Goal: Information Seeking & Learning: Get advice/opinions

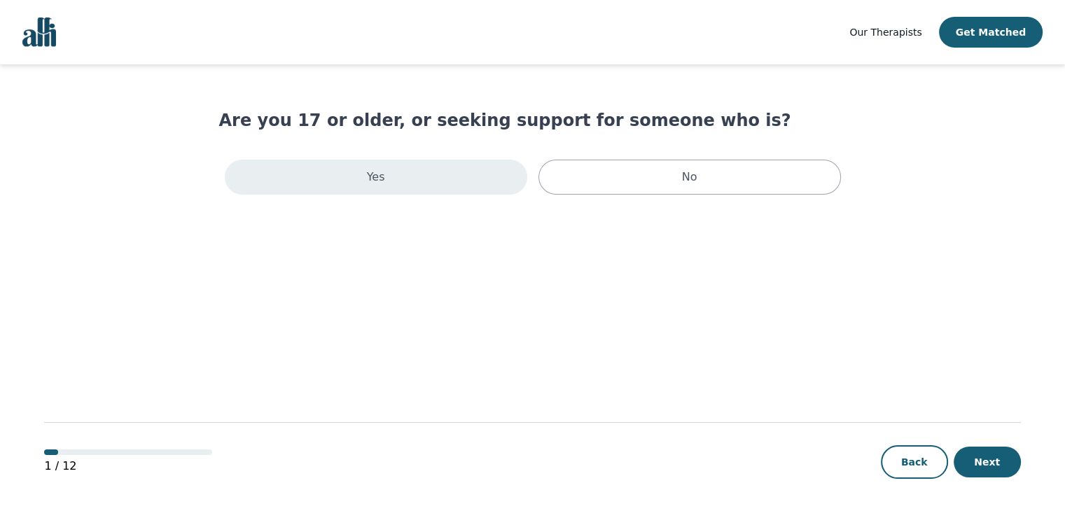
click at [468, 165] on div "Yes" at bounding box center [376, 177] width 302 height 35
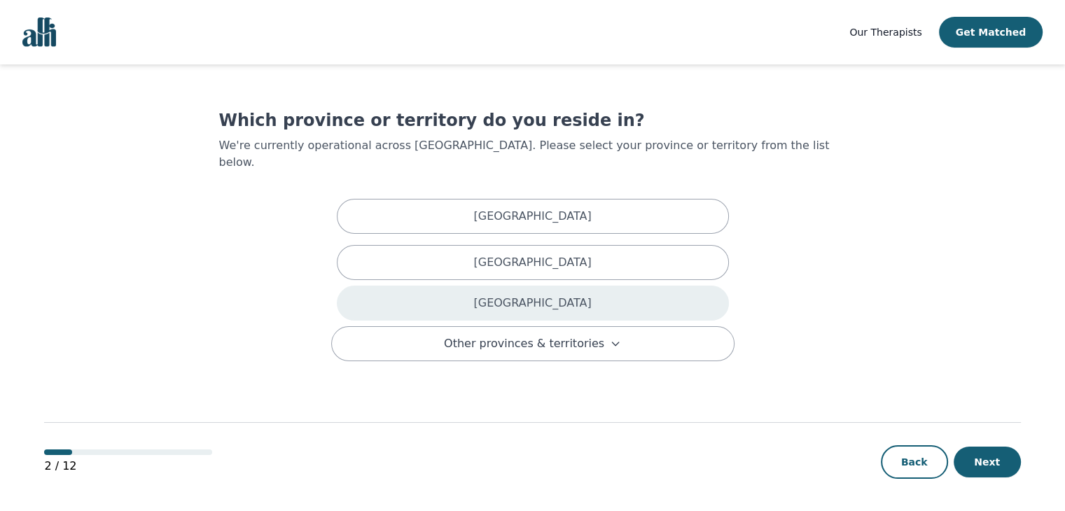
click at [487, 297] on div "[GEOGRAPHIC_DATA]" at bounding box center [533, 303] width 392 height 35
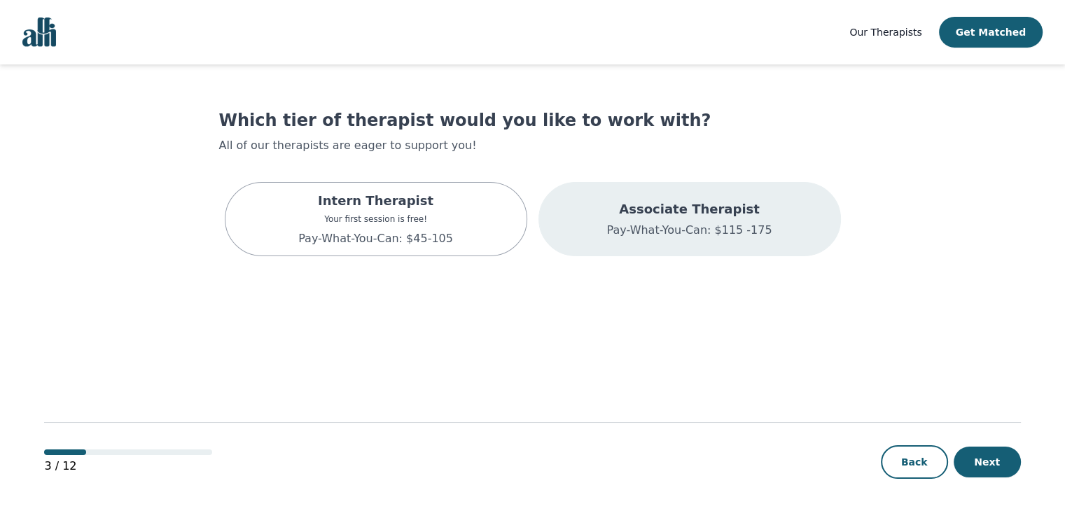
click at [624, 224] on p "Pay-What-You-Can: $115 -175" at bounding box center [688, 230] width 165 height 17
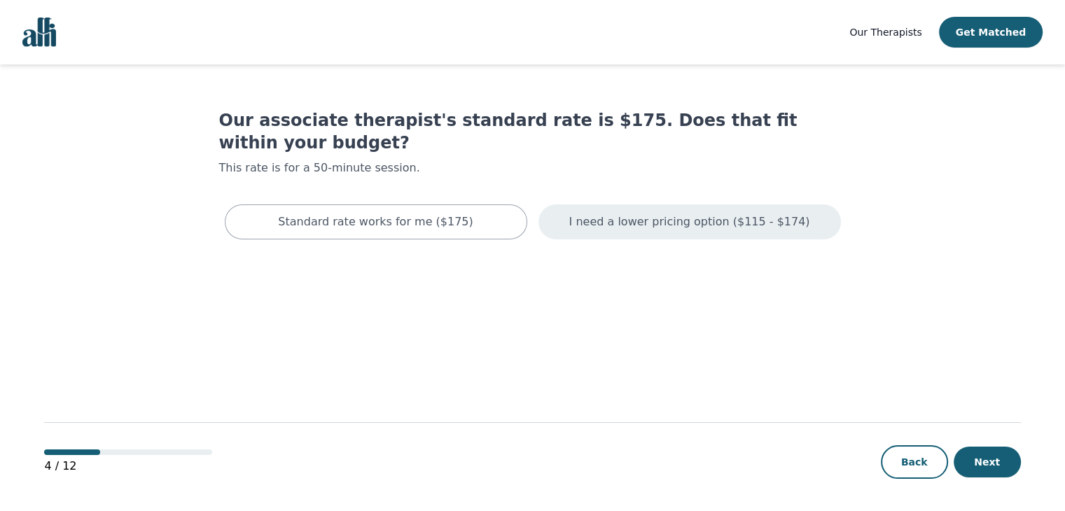
click at [573, 204] on div "I need a lower pricing option ($115 - $174)" at bounding box center [689, 221] width 302 height 35
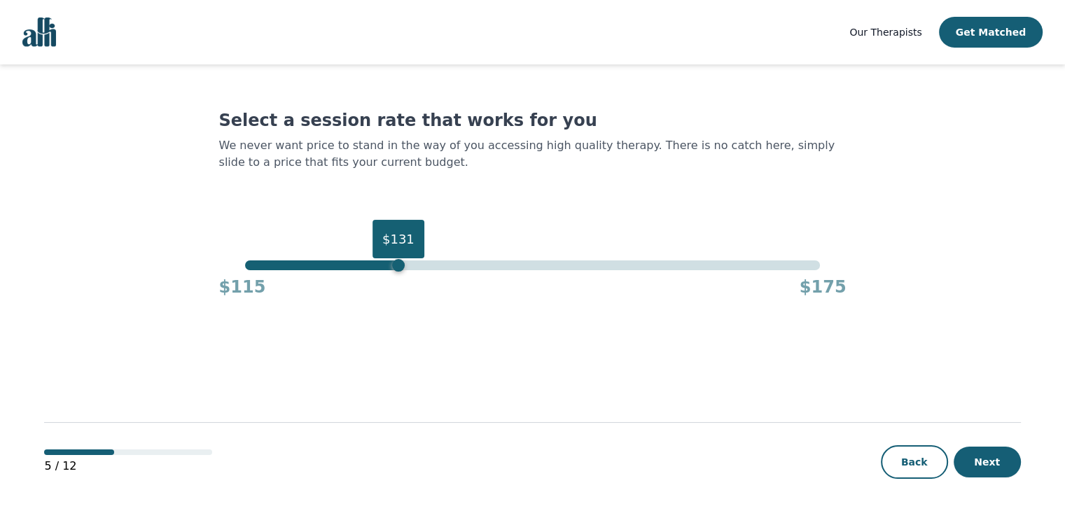
click at [400, 261] on div "$131" at bounding box center [532, 265] width 575 height 10
click at [379, 267] on div "$129" at bounding box center [532, 265] width 575 height 10
click at [370, 267] on div "$128" at bounding box center [532, 265] width 575 height 10
drag, startPoint x: 368, startPoint y: 270, endPoint x: 342, endPoint y: 265, distance: 27.1
click at [342, 265] on div "$125" at bounding box center [341, 265] width 13 height 13
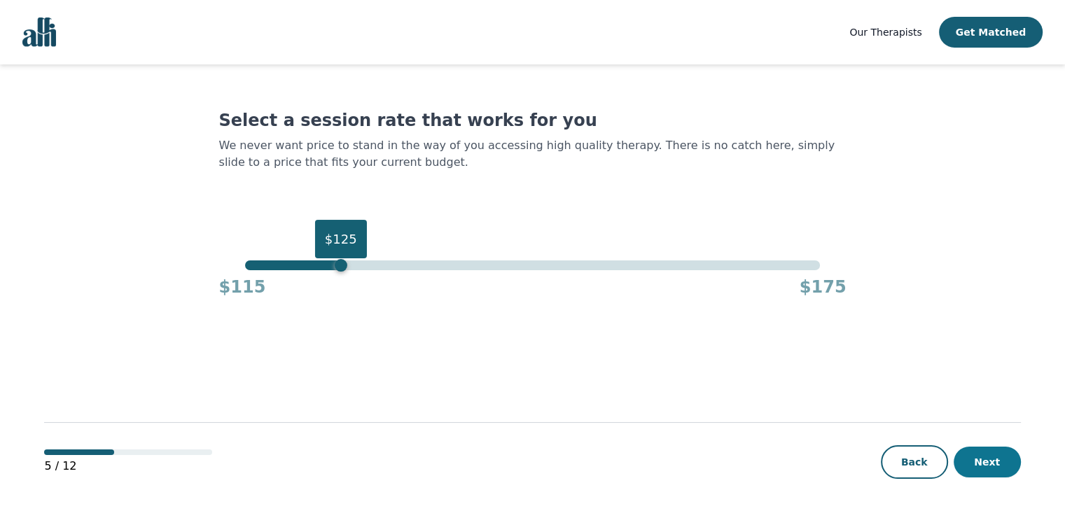
click at [997, 469] on button "Next" at bounding box center [987, 462] width 67 height 31
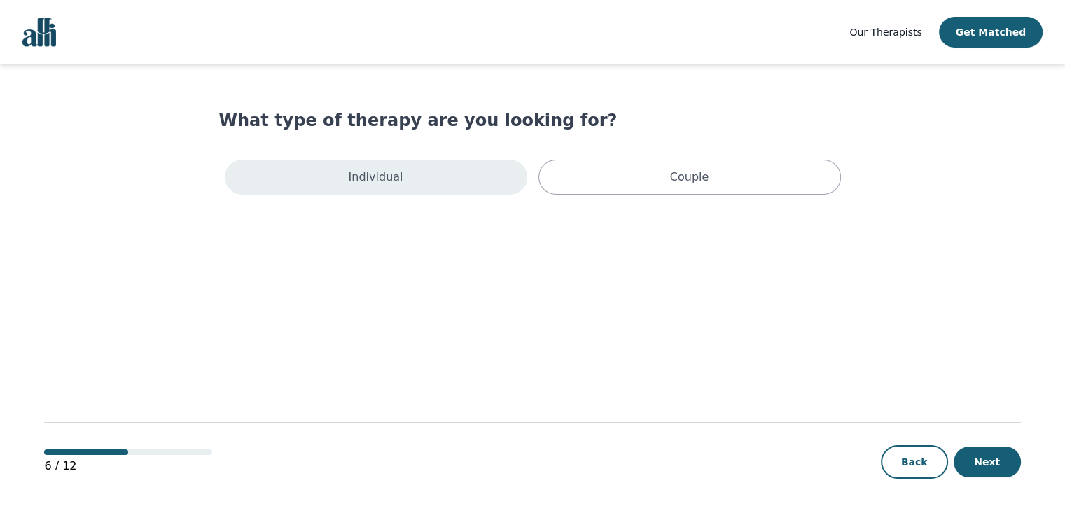
click at [410, 181] on div "Individual" at bounding box center [376, 177] width 302 height 35
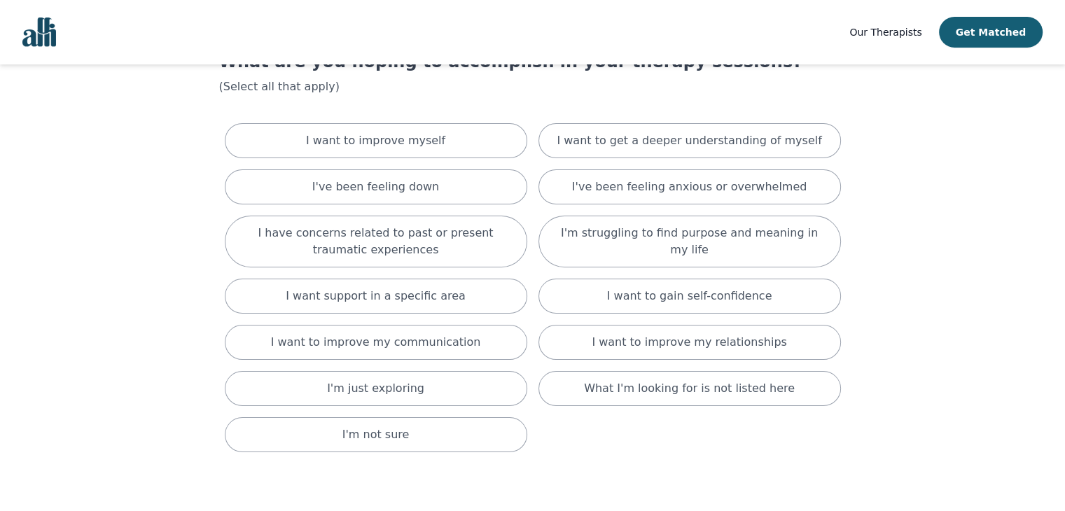
scroll to position [62, 0]
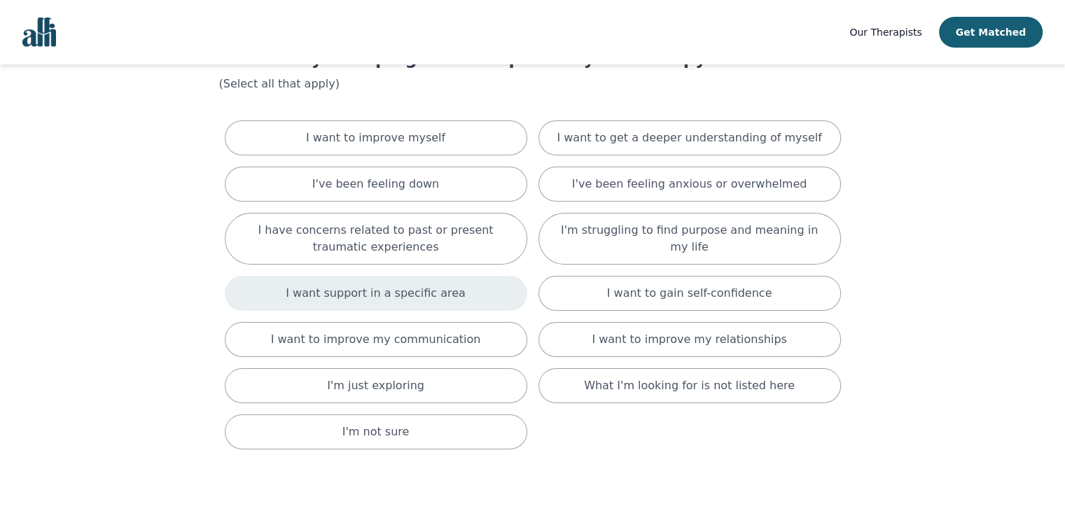
click at [356, 290] on p "I want support in a specific area" at bounding box center [376, 293] width 180 height 17
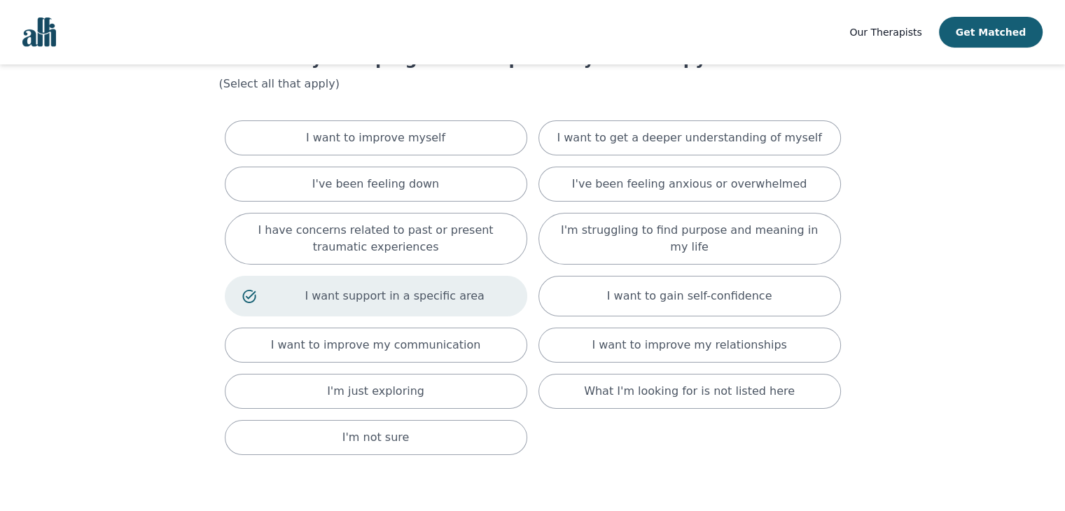
scroll to position [155, 0]
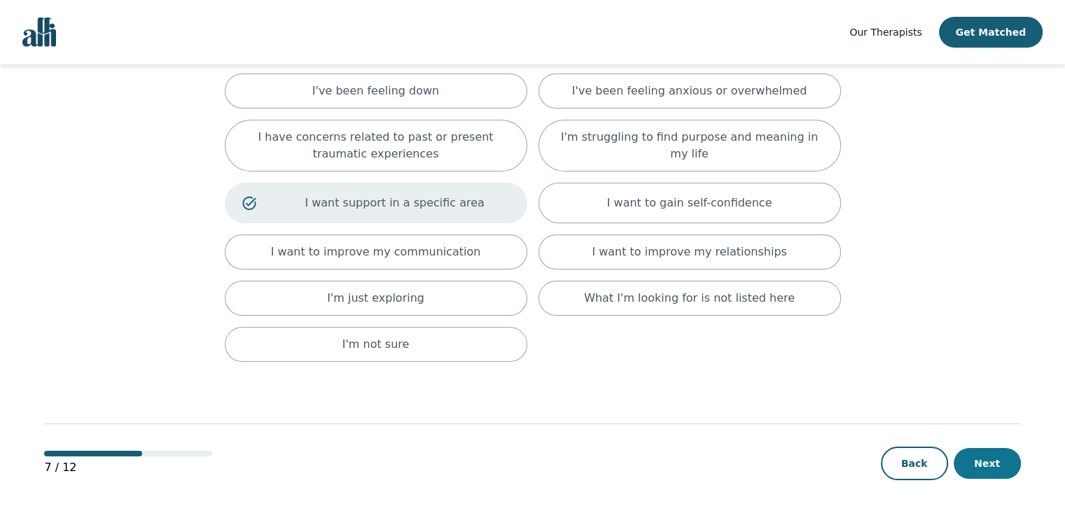
click at [991, 470] on button "Next" at bounding box center [987, 463] width 67 height 31
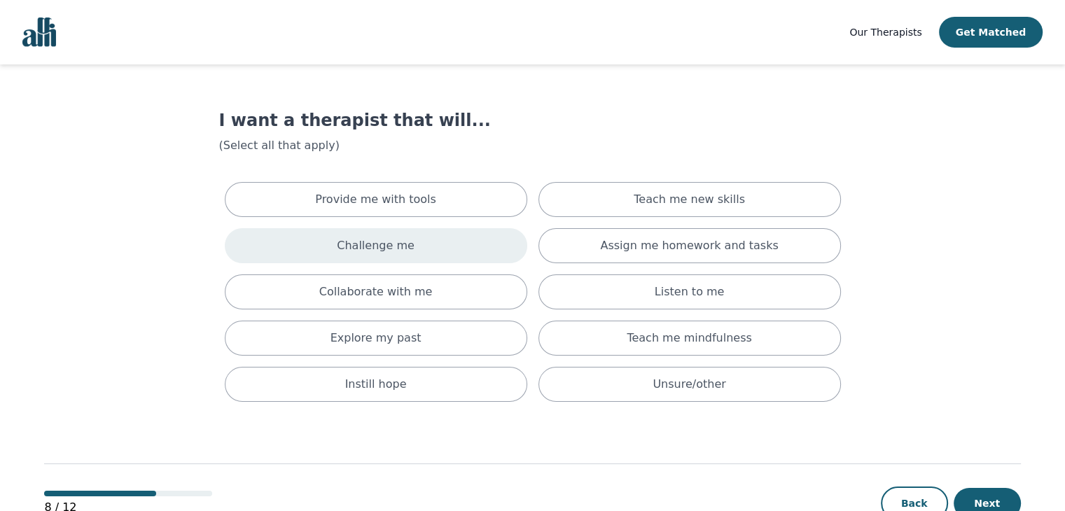
click at [409, 254] on div "Challenge me" at bounding box center [376, 245] width 302 height 35
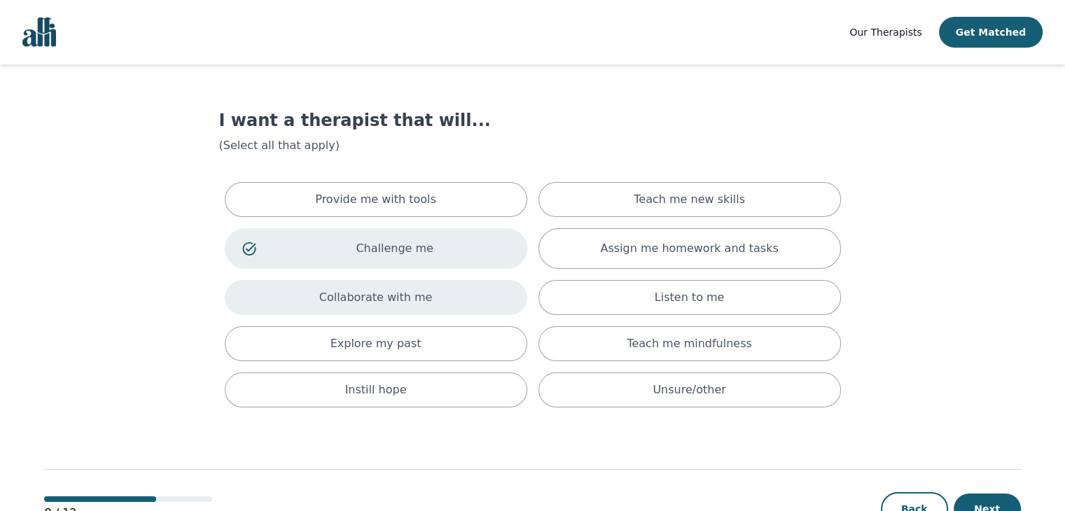
click at [417, 300] on p "Collaborate with me" at bounding box center [375, 297] width 113 height 17
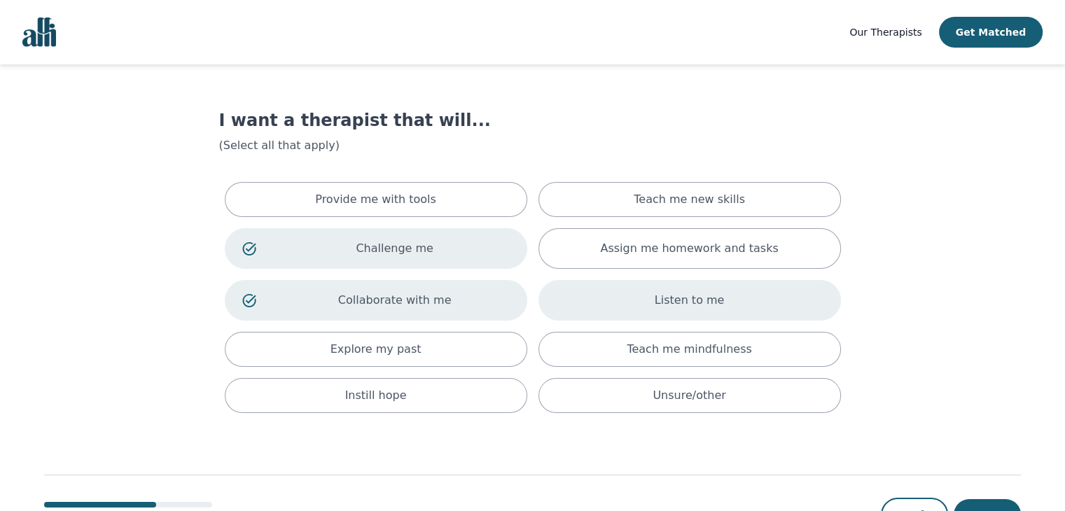
click at [571, 309] on div "Listen to me" at bounding box center [689, 300] width 302 height 41
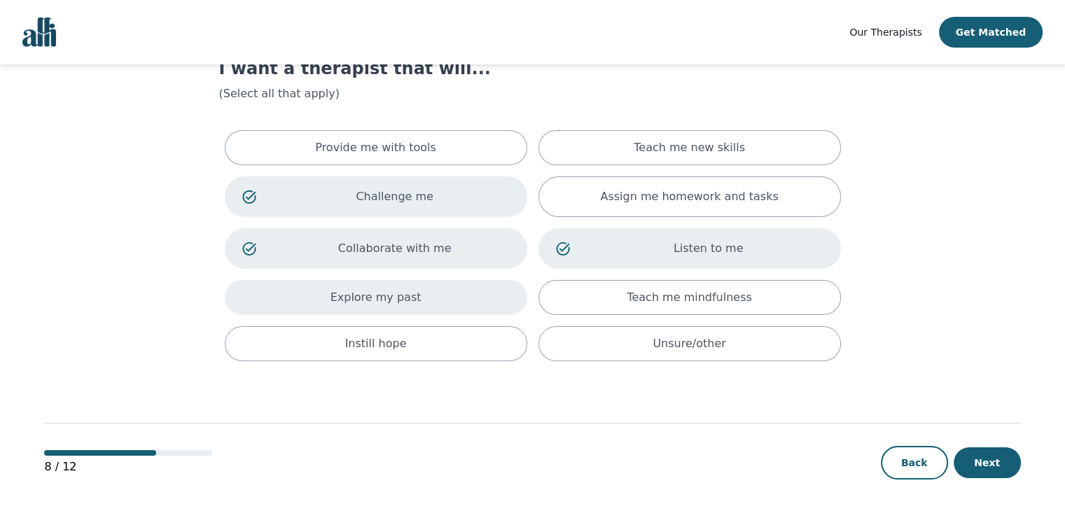
click at [457, 301] on div "Explore my past" at bounding box center [376, 297] width 302 height 35
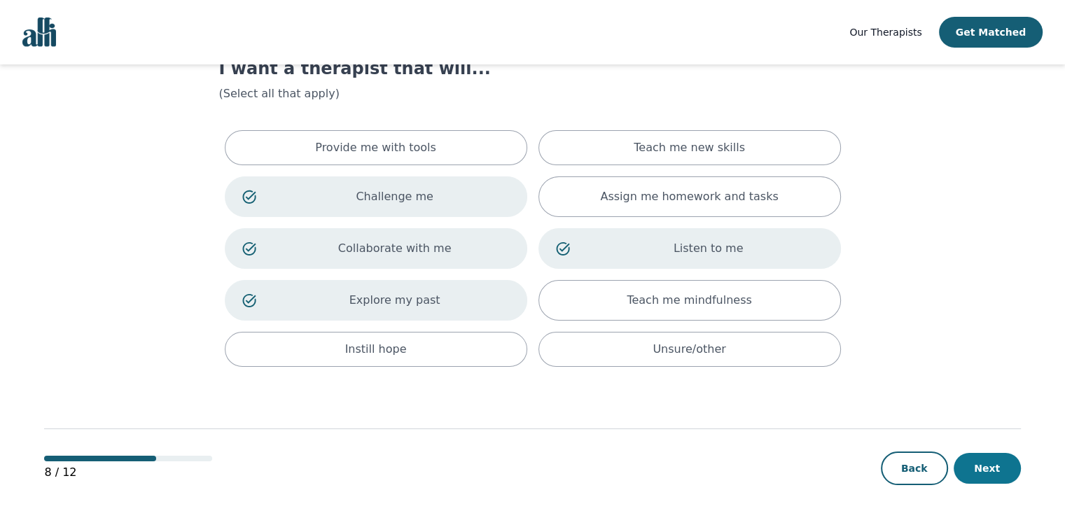
click at [980, 463] on button "Next" at bounding box center [987, 468] width 67 height 31
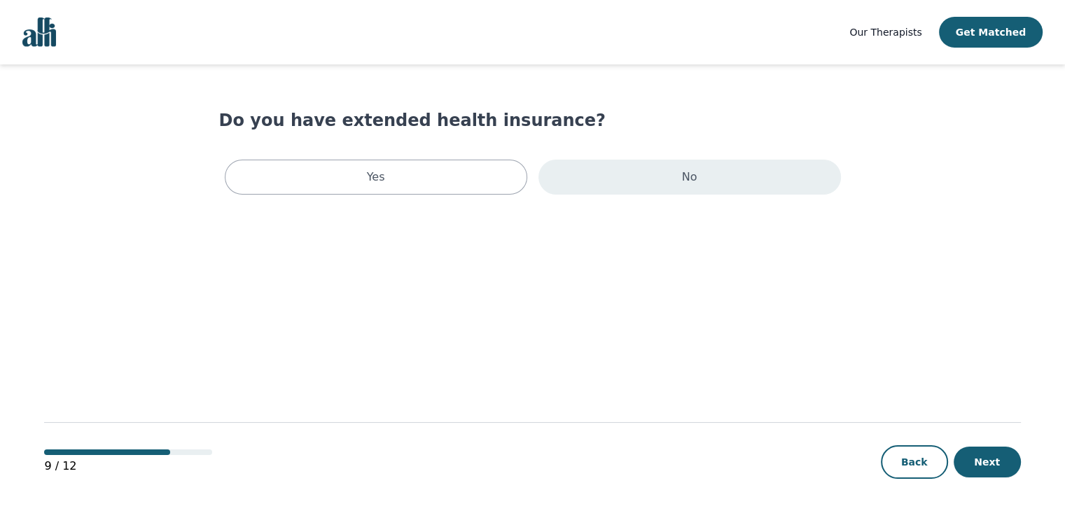
click at [736, 165] on div "No" at bounding box center [689, 177] width 302 height 35
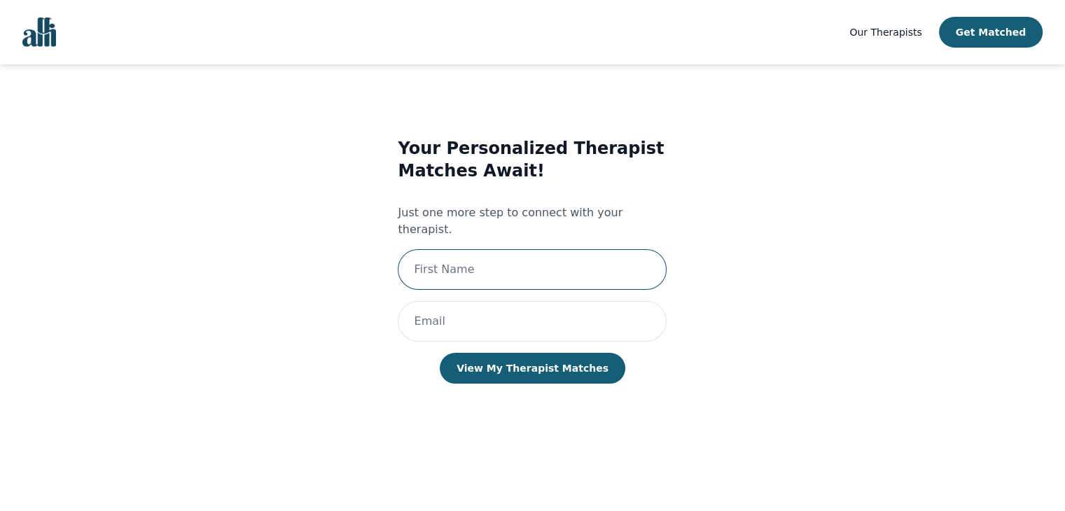
click at [512, 258] on input "text" at bounding box center [532, 269] width 269 height 41
type input "[PERSON_NAME]"
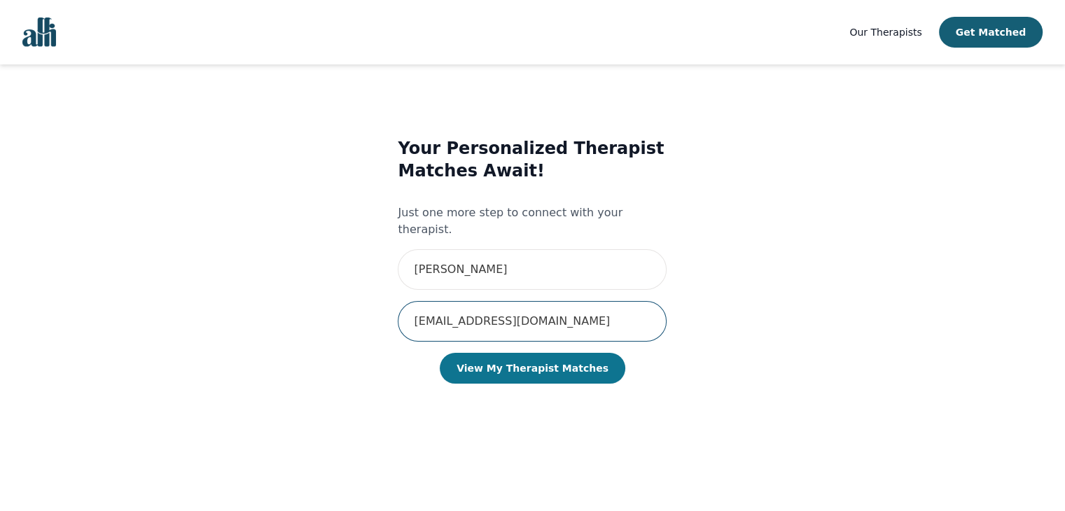
type input "[EMAIL_ADDRESS][DOMAIN_NAME]"
click at [512, 353] on button "View My Therapist Matches" at bounding box center [533, 368] width 186 height 31
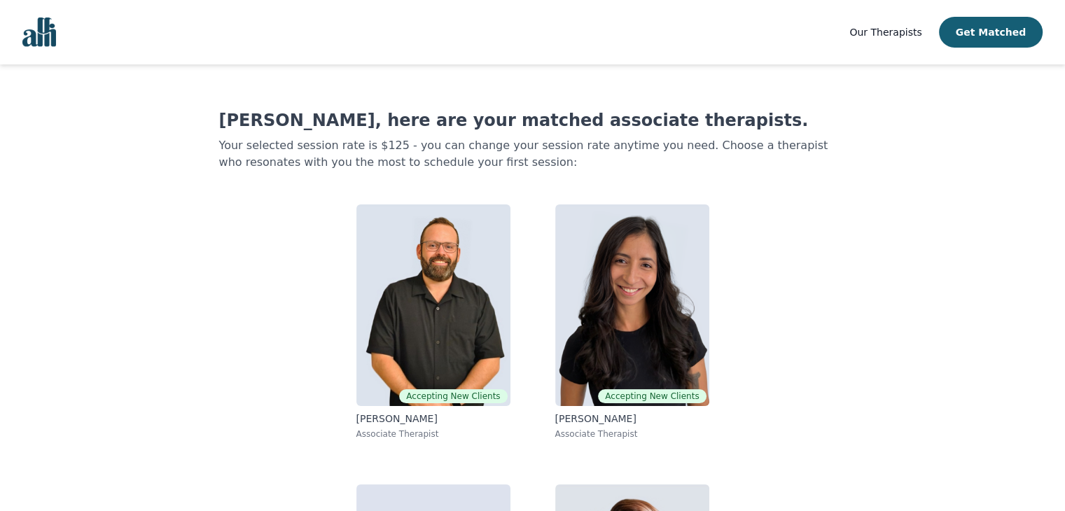
click at [911, 29] on span "Our Therapists" at bounding box center [885, 32] width 72 height 11
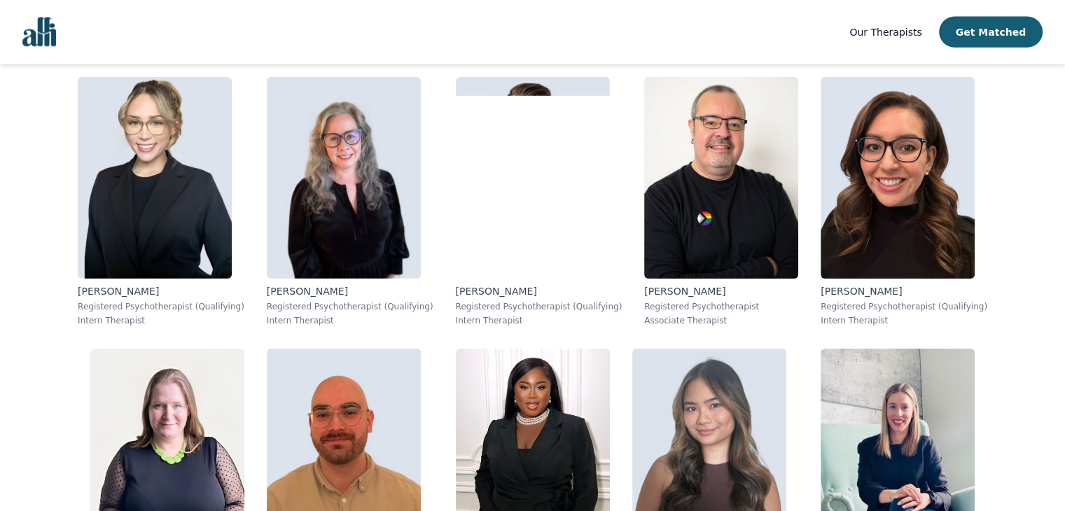
scroll to position [3288, 0]
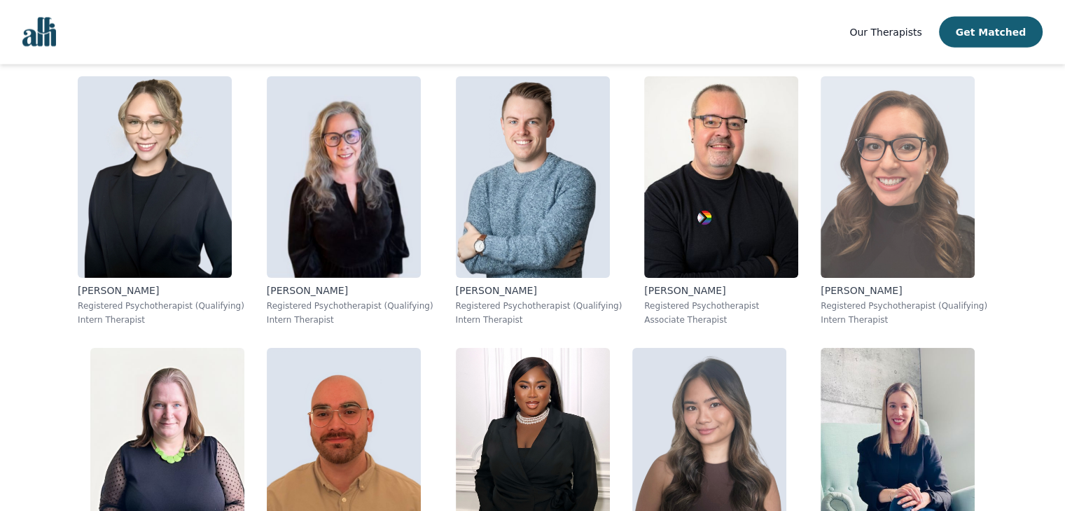
click at [888, 192] on img at bounding box center [897, 177] width 154 height 202
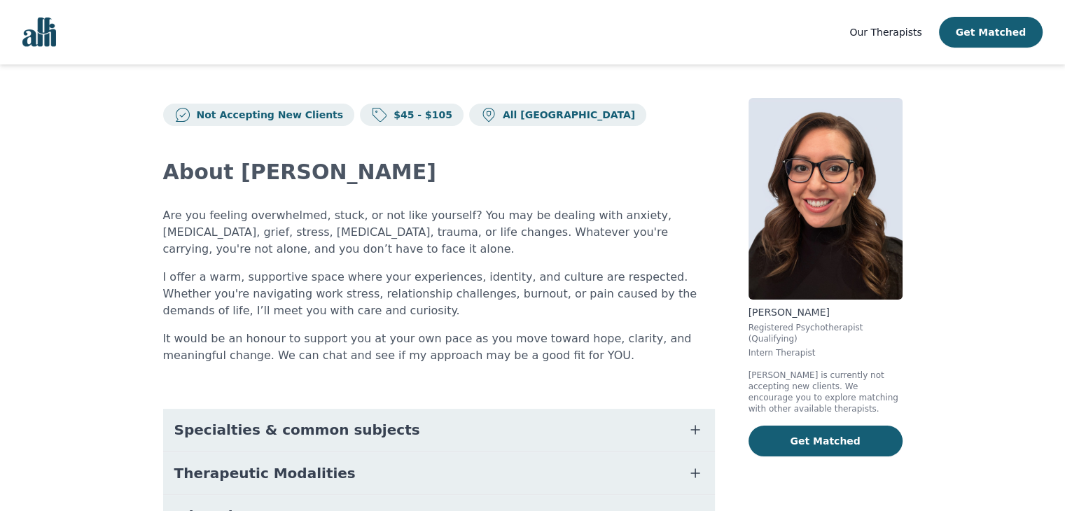
click at [76, 440] on main "Not Accepting New Clients $45 - $105 All Canada About [PERSON_NAME] Are you fee…" at bounding box center [532, 407] width 1065 height 687
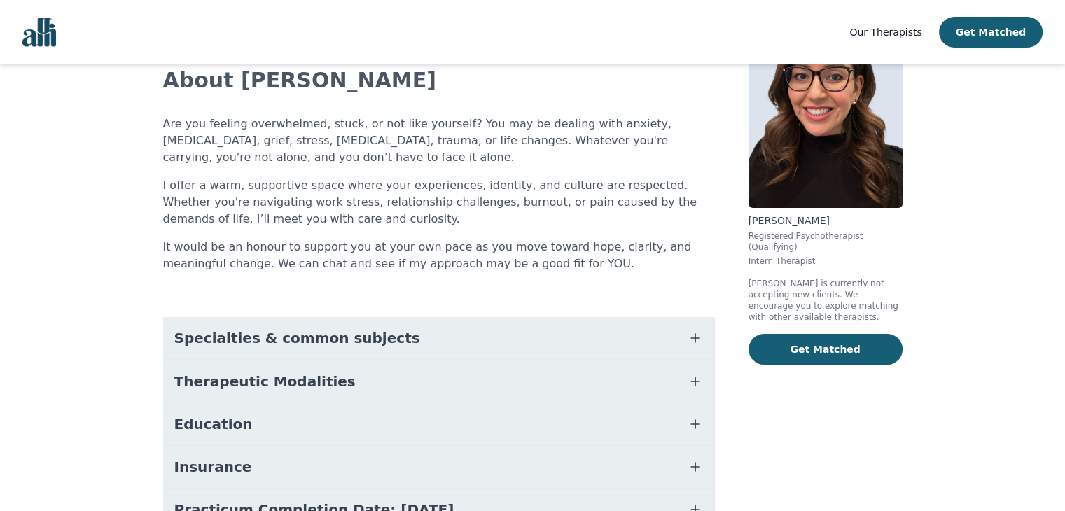
scroll to position [112, 0]
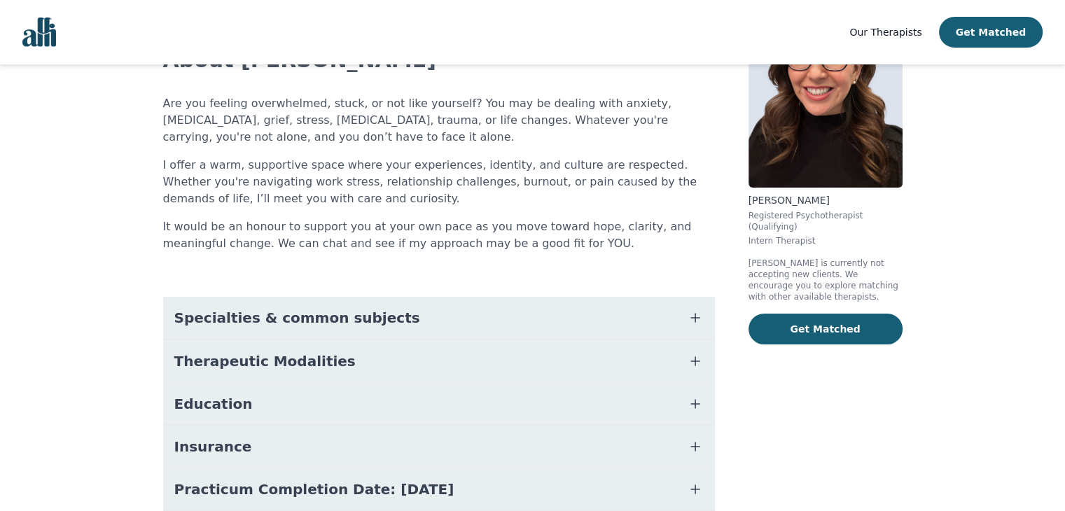
click at [274, 326] on span "Specialties & common subjects" at bounding box center [297, 318] width 246 height 20
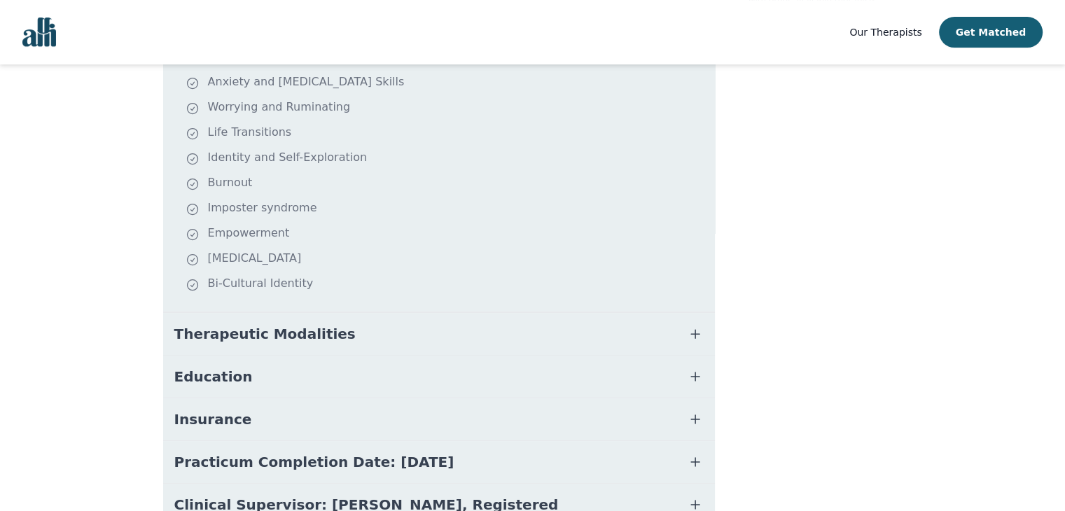
scroll to position [409, 0]
click at [270, 347] on button "Therapeutic Modalities" at bounding box center [439, 333] width 552 height 42
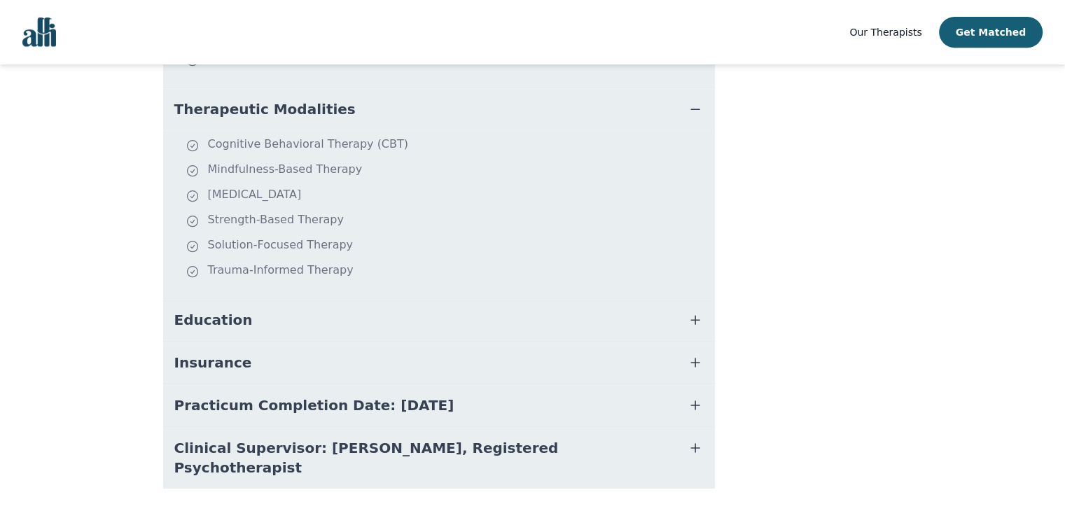
scroll to position [649, 0]
